Goal: Information Seeking & Learning: Learn about a topic

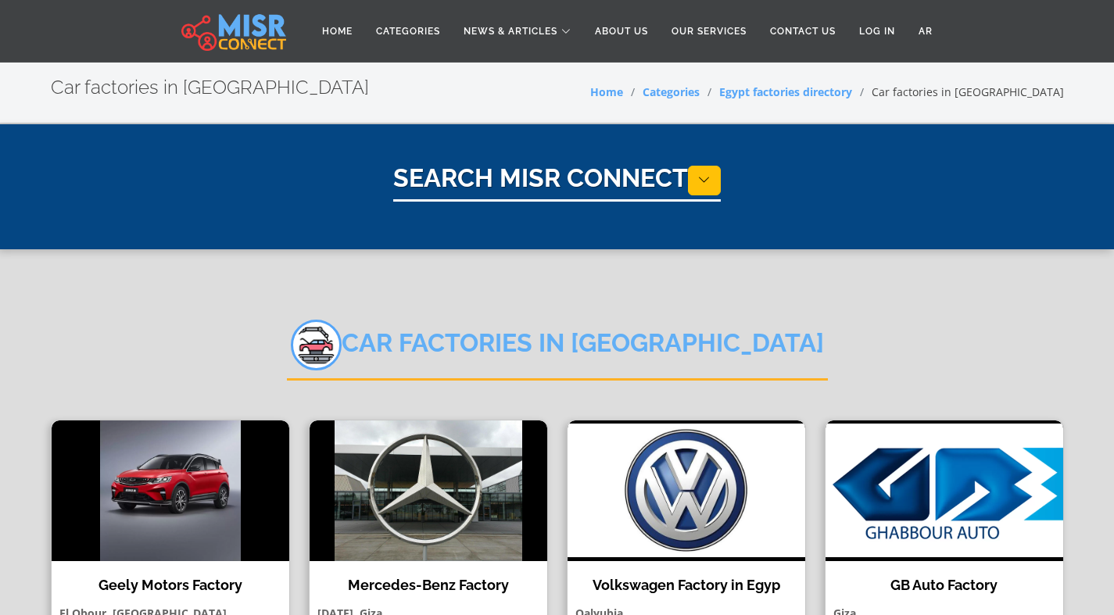
select select "**********"
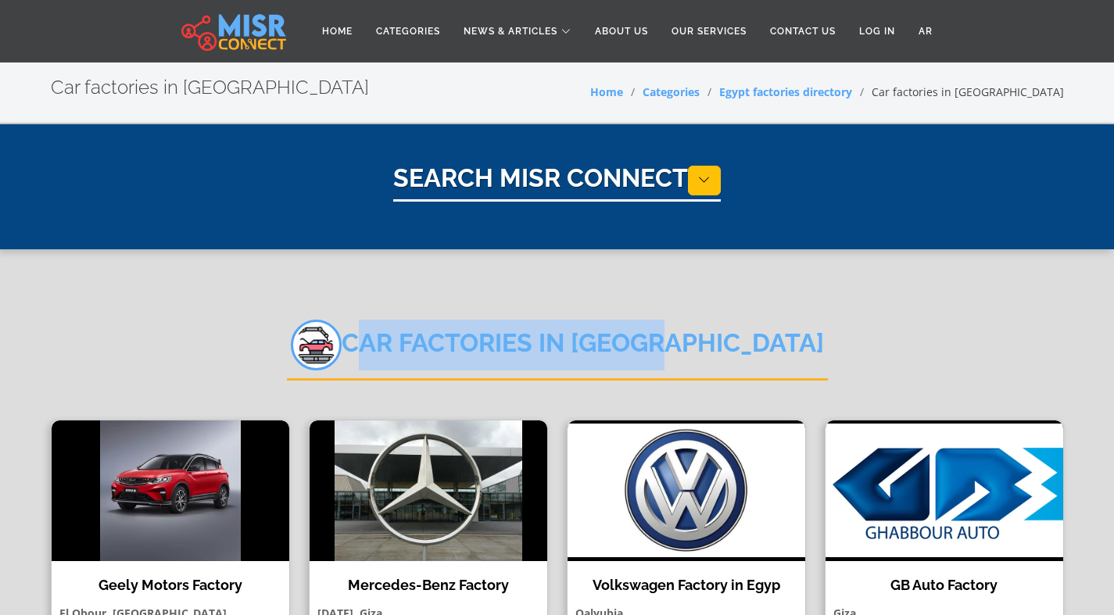
drag, startPoint x: 608, startPoint y: 347, endPoint x: 439, endPoint y: 346, distance: 168.8
click at [439, 346] on div "Car factories in [GEOGRAPHIC_DATA]" at bounding box center [557, 358] width 1013 height 124
copy h2 "Car factories in [GEOGRAPHIC_DATA]"
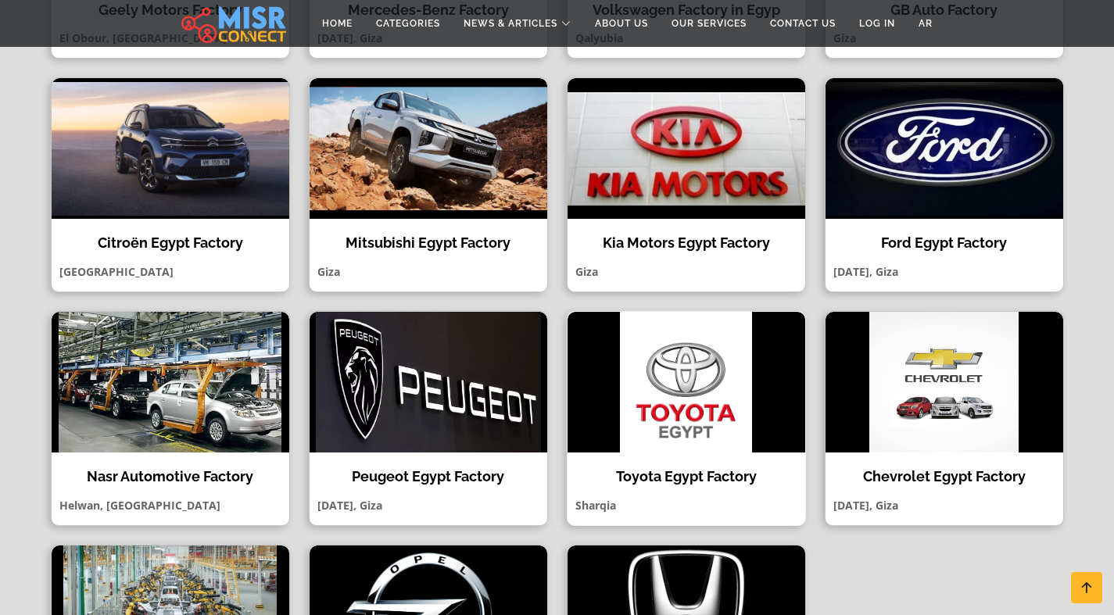
scroll to position [588, 0]
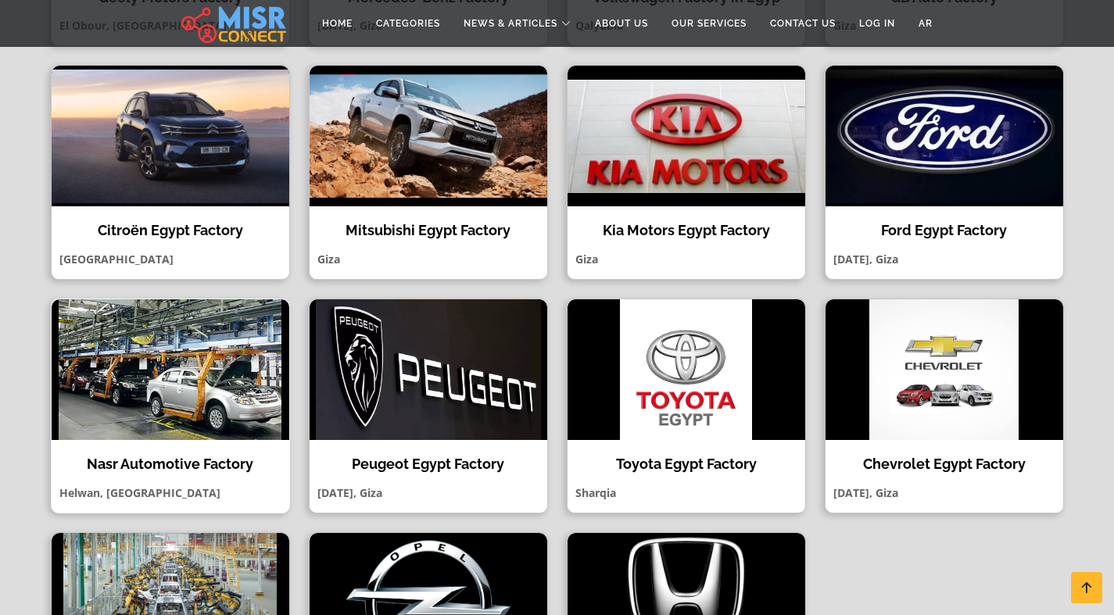
click at [154, 421] on img at bounding box center [171, 369] width 238 height 141
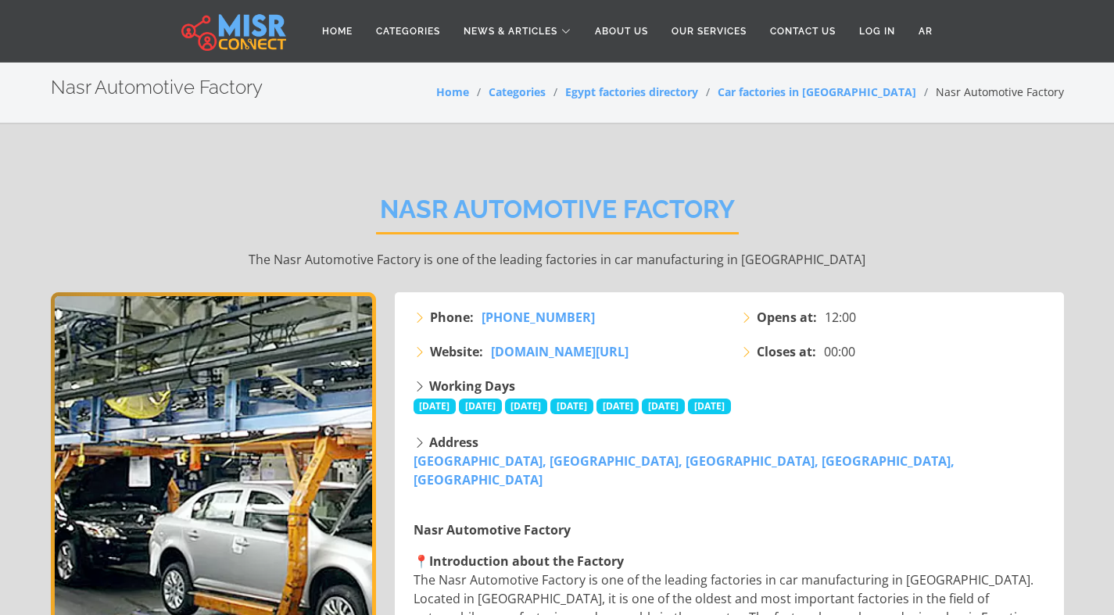
click at [189, 467] on img "1 / 1" at bounding box center [213, 487] width 325 height 391
